Goal: Transaction & Acquisition: Obtain resource

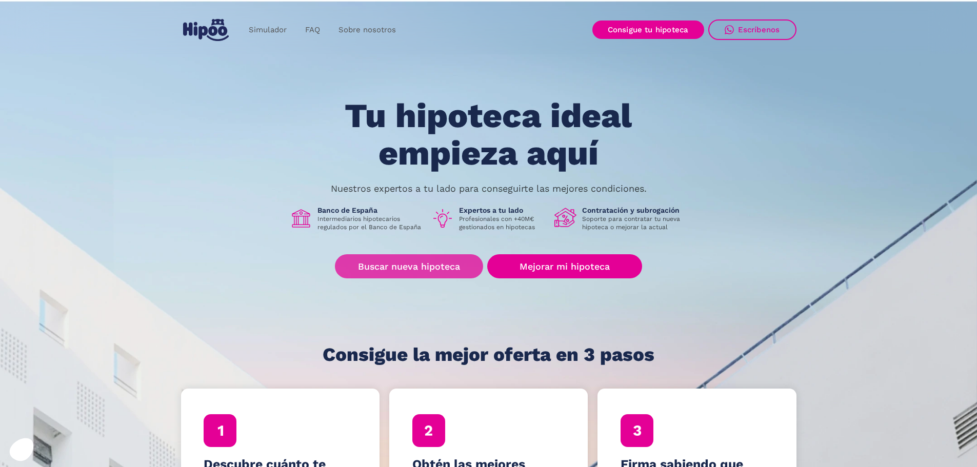
click at [415, 264] on link "Buscar nueva hipoteca" at bounding box center [409, 266] width 148 height 24
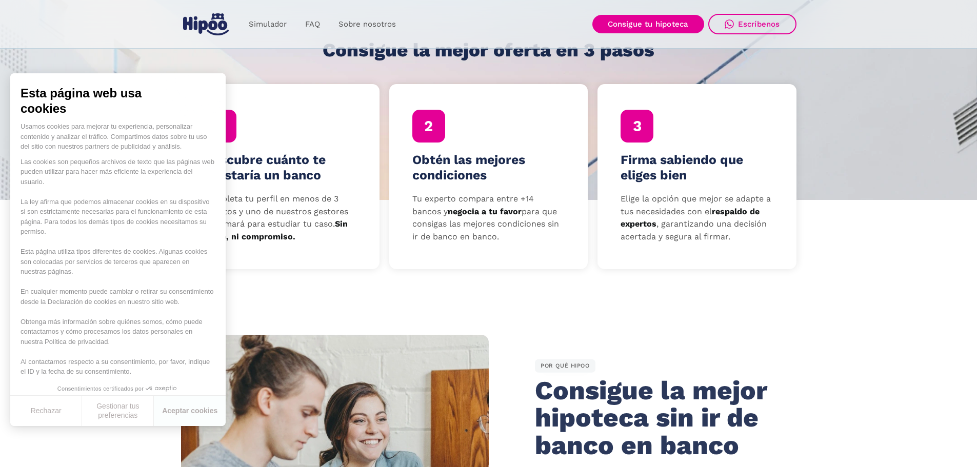
scroll to position [305, 0]
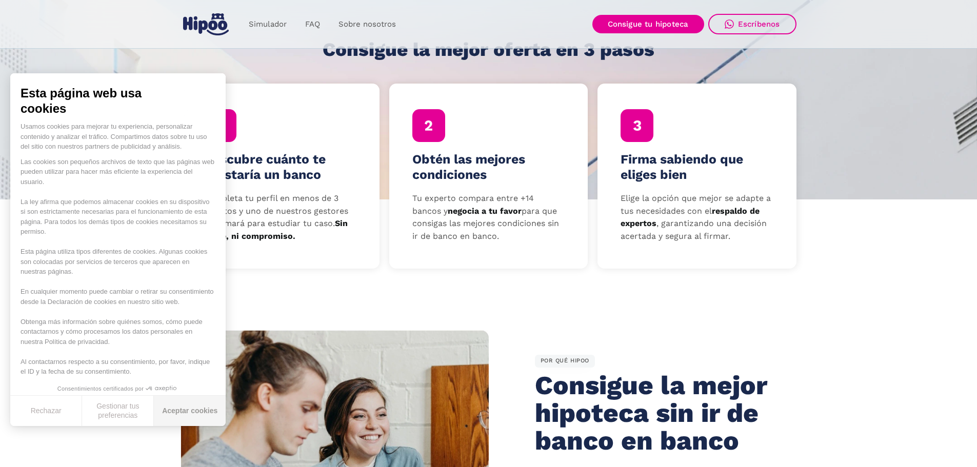
click at [210, 413] on button "Aceptar cookies" at bounding box center [190, 411] width 72 height 30
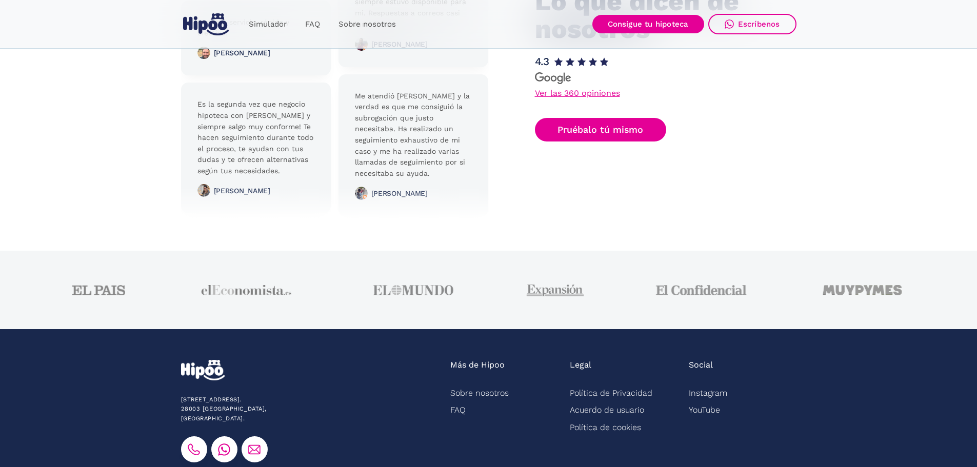
click at [437, 220] on div at bounding box center [335, 56] width 308 height 328
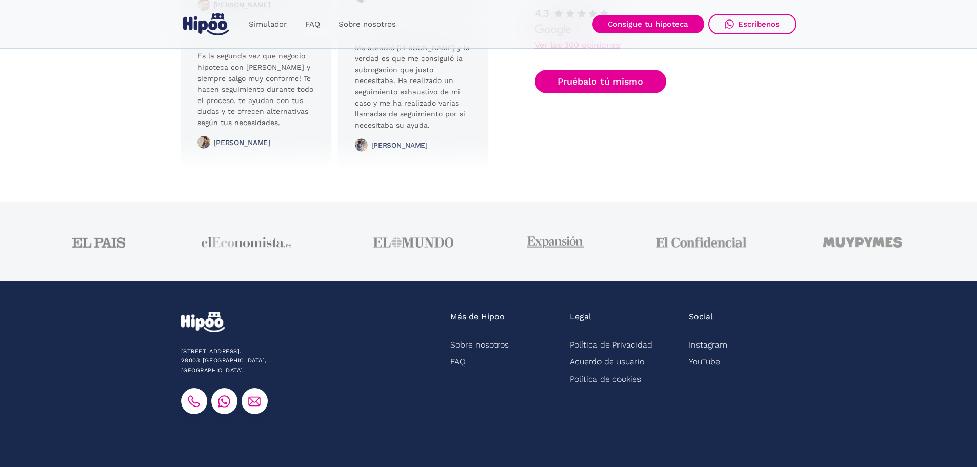
scroll to position [2561, 0]
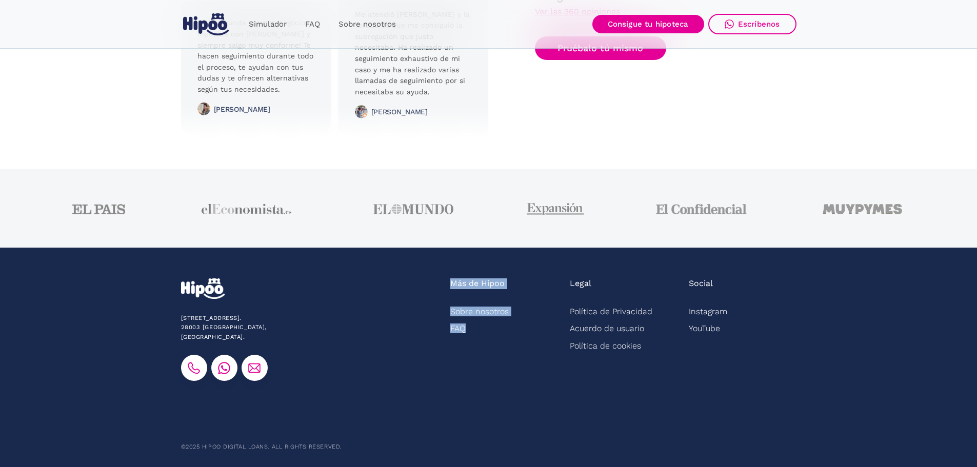
drag, startPoint x: 452, startPoint y: 280, endPoint x: 478, endPoint y: 335, distance: 61.5
click at [478, 335] on div "Más de Hipoo Sobre nosotros FAQ" at bounding box center [504, 330] width 108 height 103
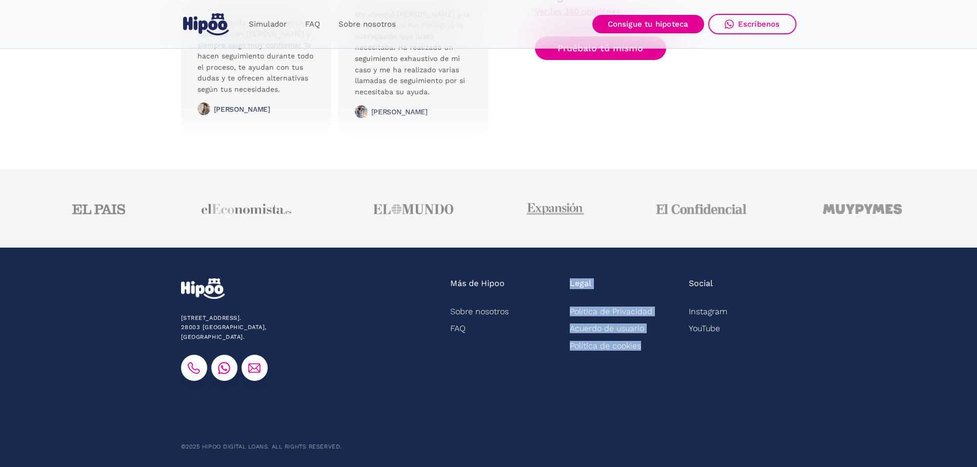
drag, startPoint x: 570, startPoint y: 282, endPoint x: 642, endPoint y: 348, distance: 98.0
click at [642, 348] on div "Legal Política de Privacidad Acuerdo de usuario Política de cookies" at bounding box center [624, 330] width 108 height 103
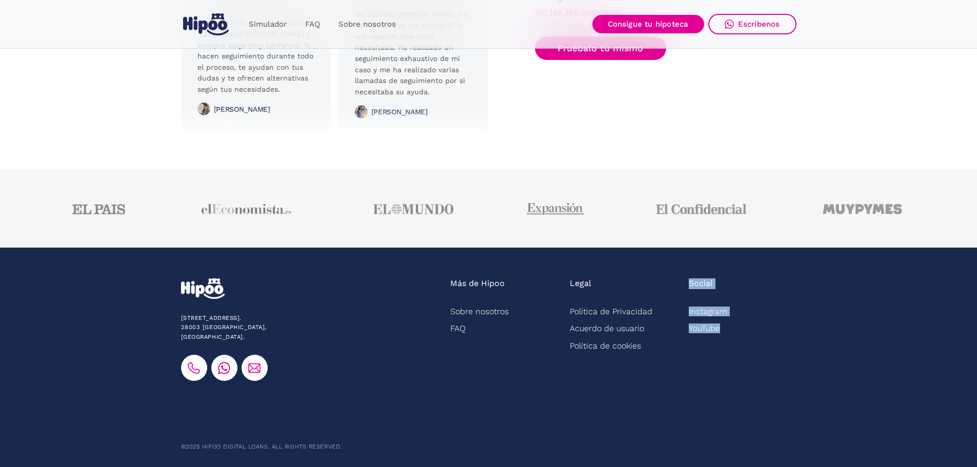
drag, startPoint x: 689, startPoint y: 285, endPoint x: 738, endPoint y: 353, distance: 84.6
click at [738, 353] on div "Social Instagram YouTube" at bounding box center [743, 330] width 108 height 103
